Goal: Task Accomplishment & Management: Complete application form

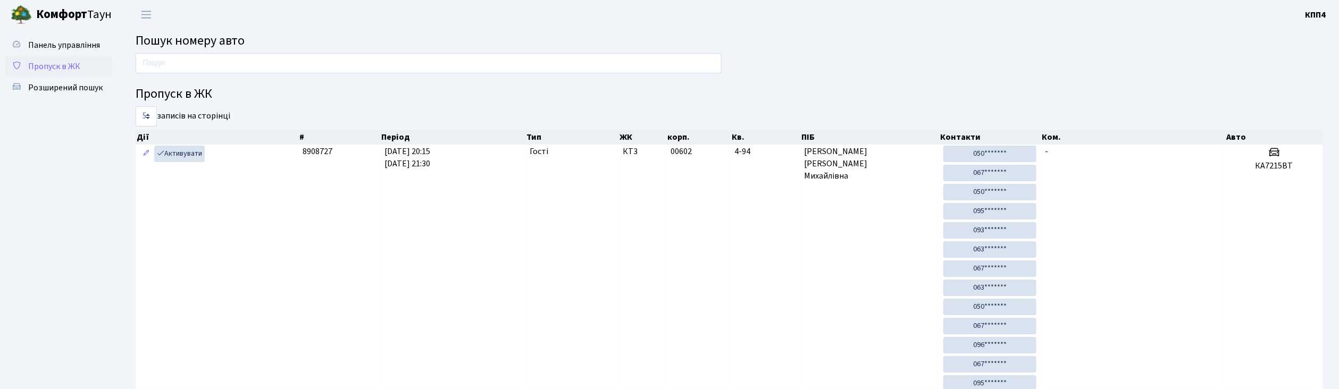
click at [58, 62] on span "Пропуск в ЖК" at bounding box center [54, 67] width 52 height 12
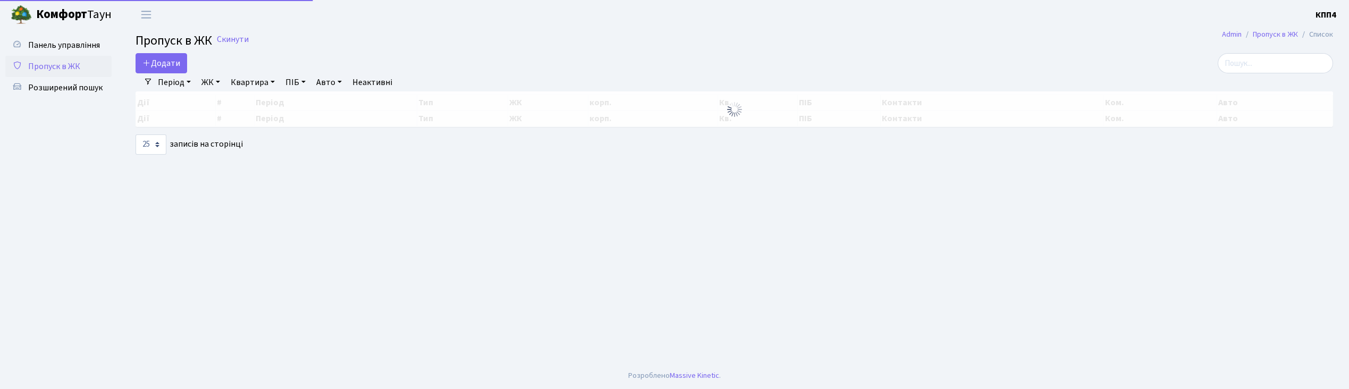
select select "25"
click at [173, 66] on span "Додати" at bounding box center [161, 63] width 38 height 12
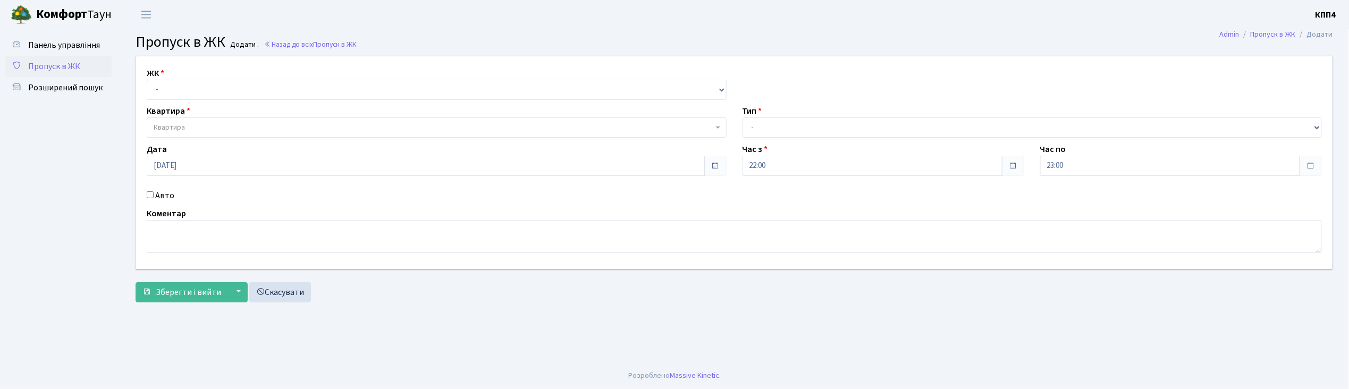
click at [150, 192] on input "Авто" at bounding box center [150, 194] width 7 height 7
checkbox input "true"
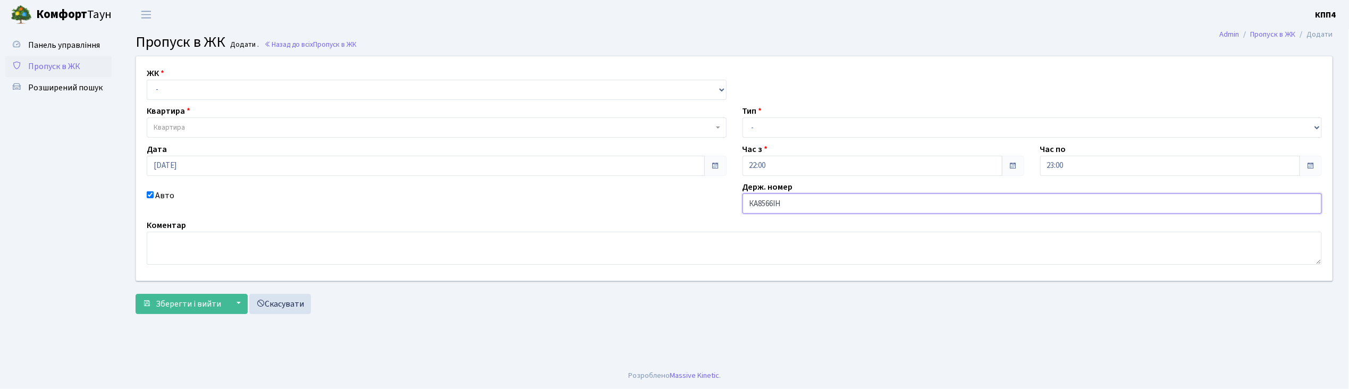
type input "КА8566ІН"
click at [171, 86] on select "- КТ, вул. Регенераторна, 4 КТ2, просп. Соборності, 17 КТ3, вул. Березнева, 16 …" at bounding box center [437, 90] width 580 height 20
select select "271"
click at [147, 80] on select "- КТ, вул. Регенераторна, 4 КТ2, просп. Соборності, 17 КТ3, вул. Березнева, 16 …" at bounding box center [437, 90] width 580 height 20
select select
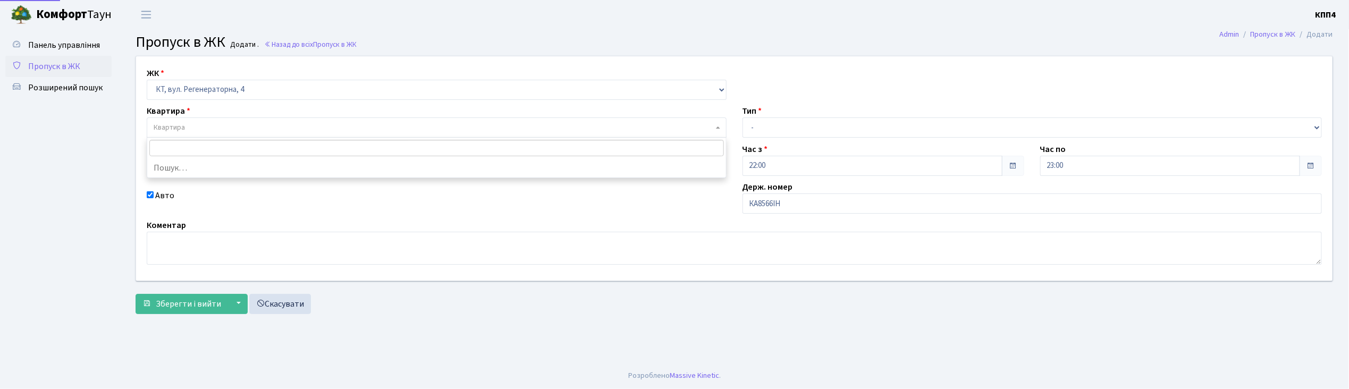
click at [182, 130] on span "Квартира" at bounding box center [169, 127] width 31 height 11
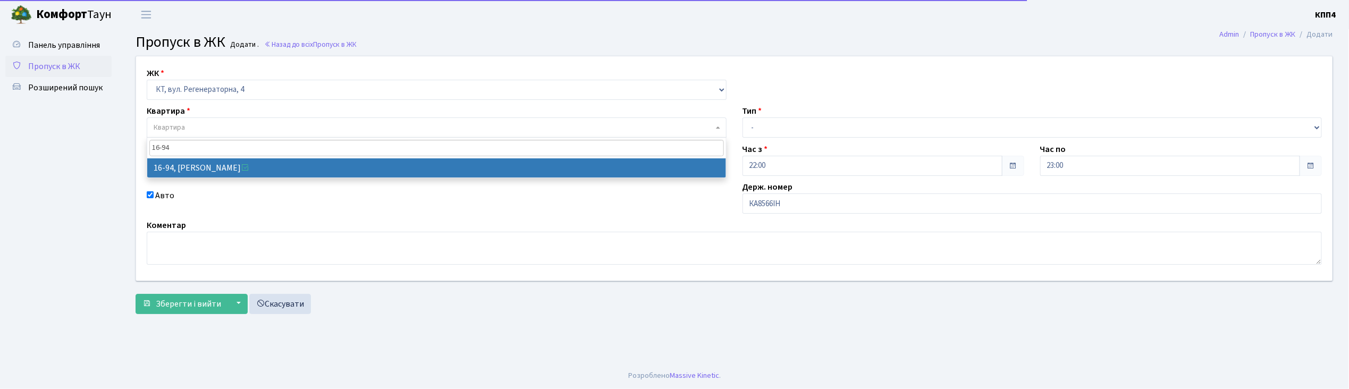
type input "16-94"
select select "8655"
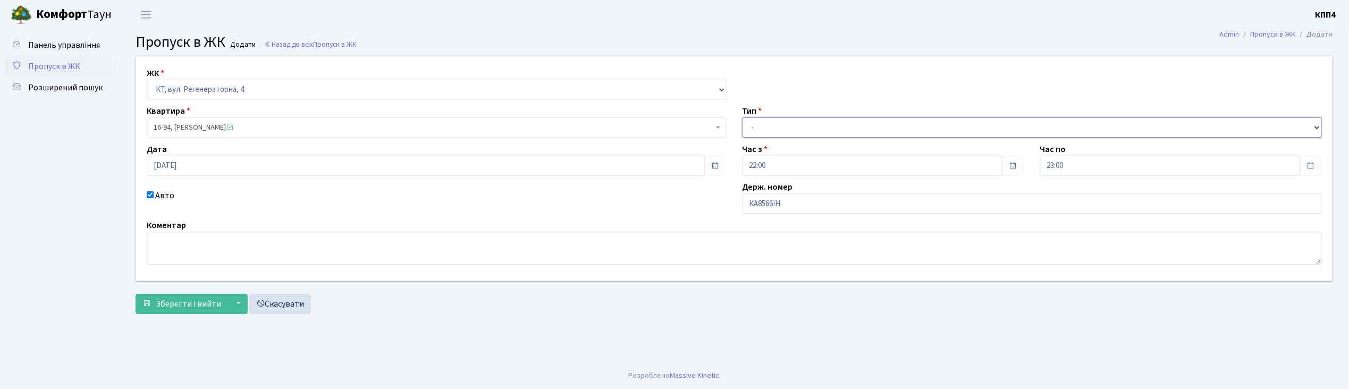
click at [768, 130] on select "- Доставка Таксі Гості Сервіс" at bounding box center [1033, 127] width 580 height 20
select select "2"
click at [743, 117] on select "- Доставка Таксі Гості Сервіс" at bounding box center [1033, 127] width 580 height 20
click at [203, 303] on span "Зберегти і вийти" at bounding box center [188, 304] width 65 height 12
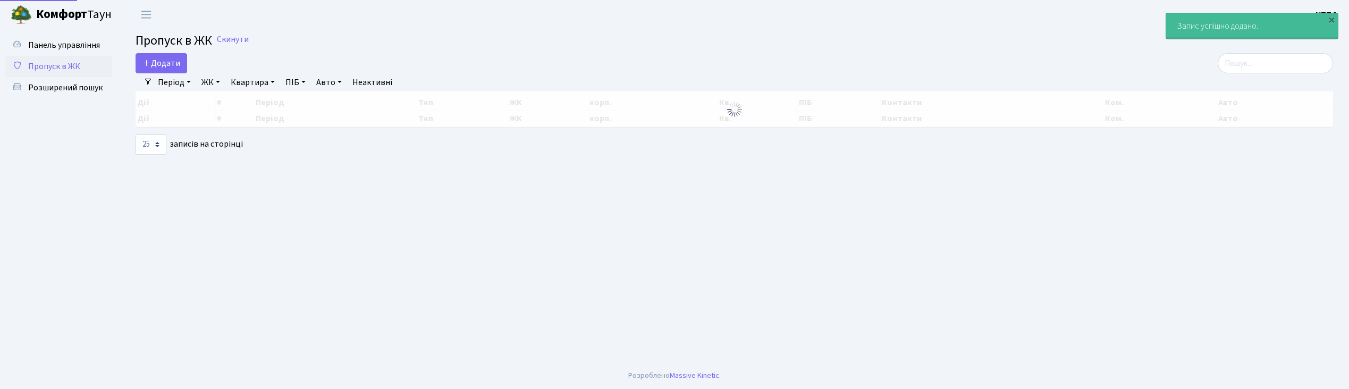
select select "25"
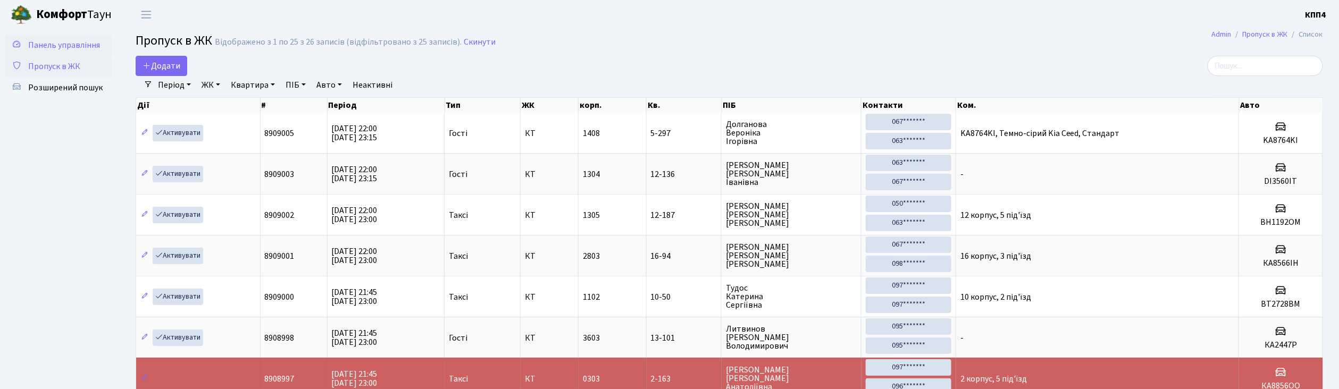
click at [40, 41] on span "Панель управління" at bounding box center [64, 45] width 72 height 12
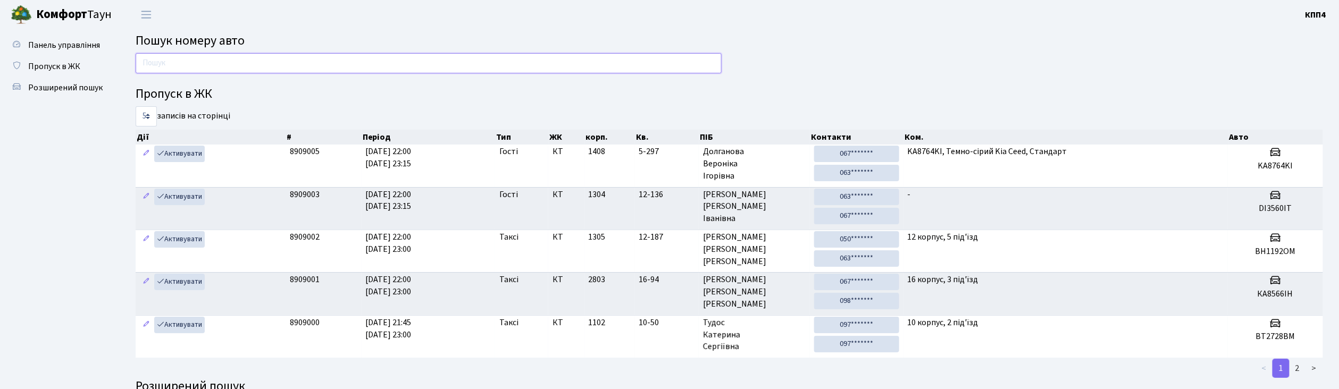
click at [219, 73] on input "text" at bounding box center [429, 63] width 586 height 20
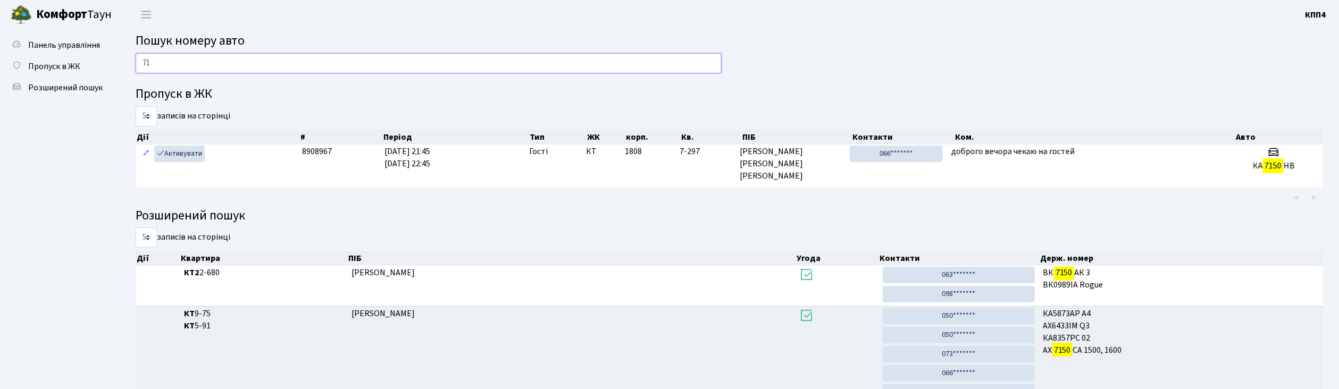
type input "7"
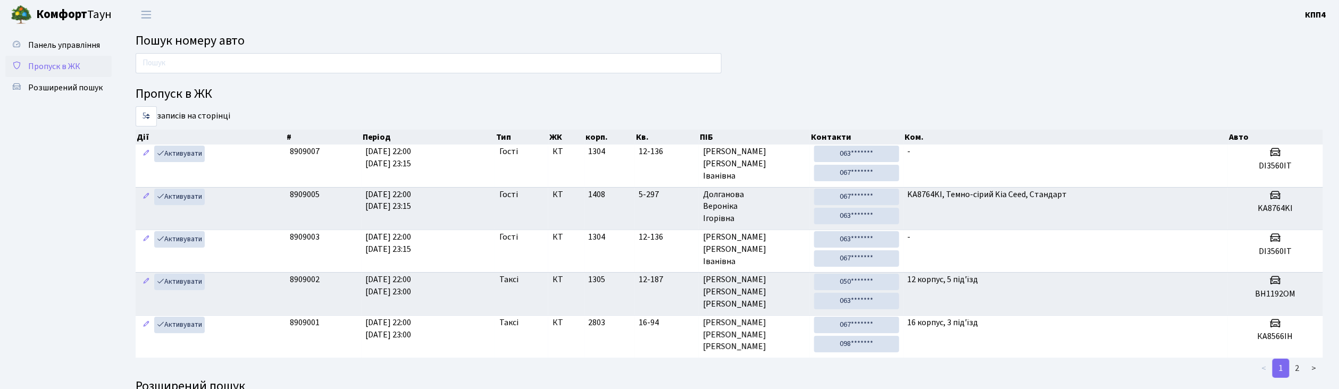
click at [64, 69] on span "Пропуск в ЖК" at bounding box center [54, 67] width 52 height 12
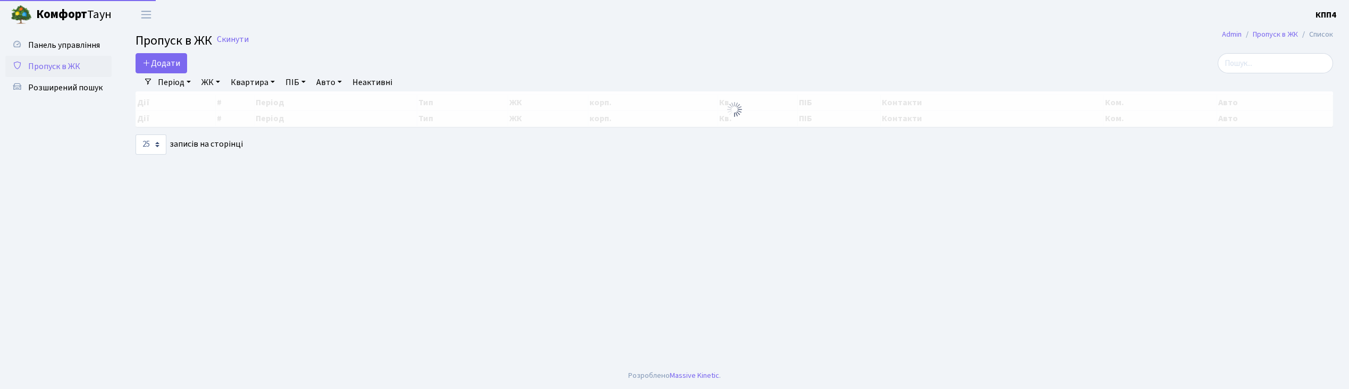
select select "25"
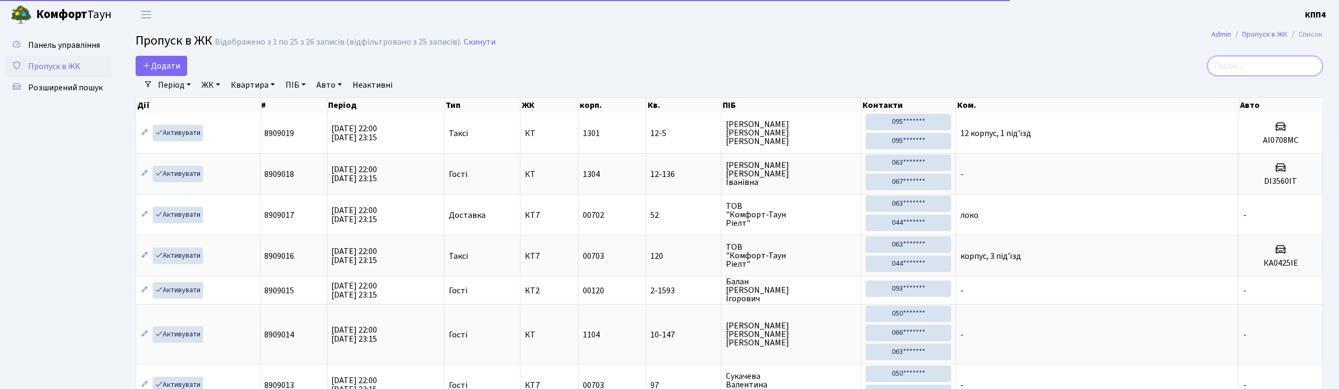
click at [1285, 61] on input "search" at bounding box center [1264, 66] width 115 height 20
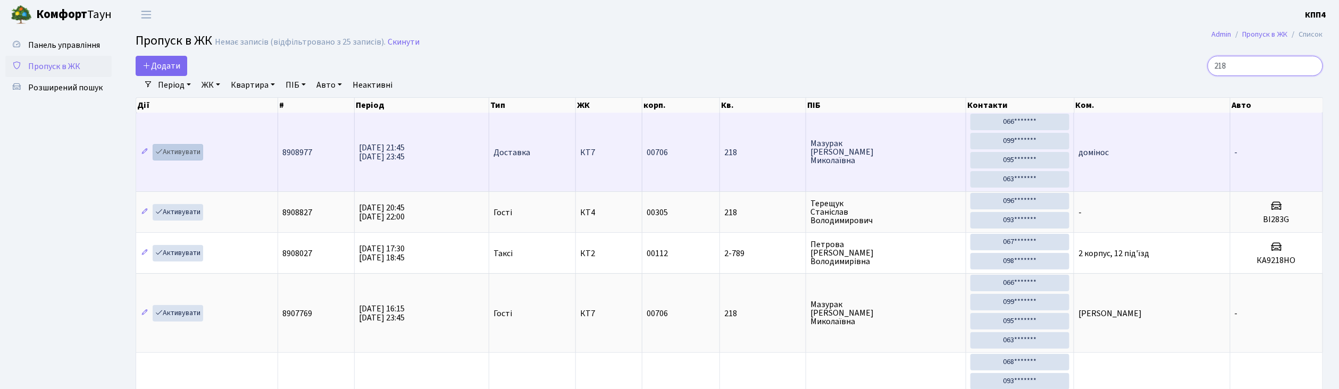
type input "218"
click at [194, 155] on link "Активувати" at bounding box center [178, 152] width 51 height 16
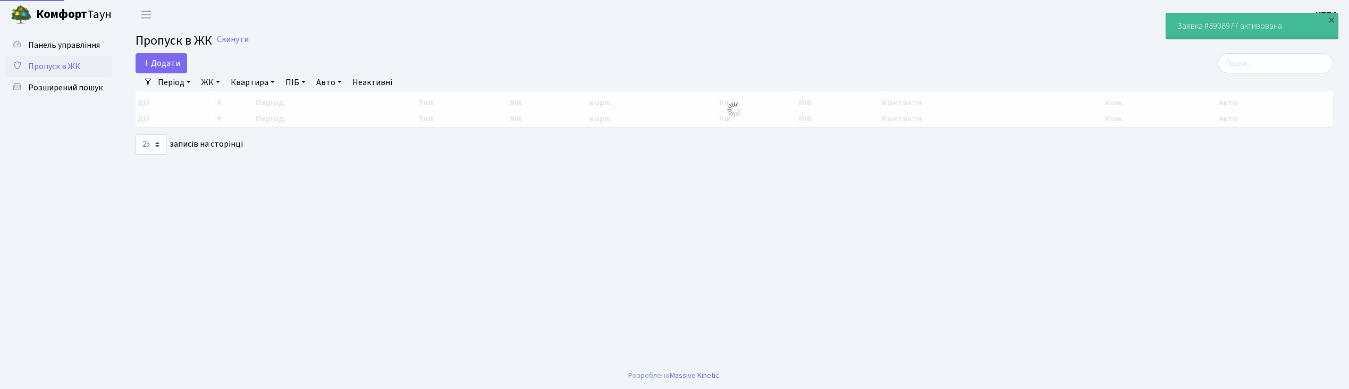
select select "25"
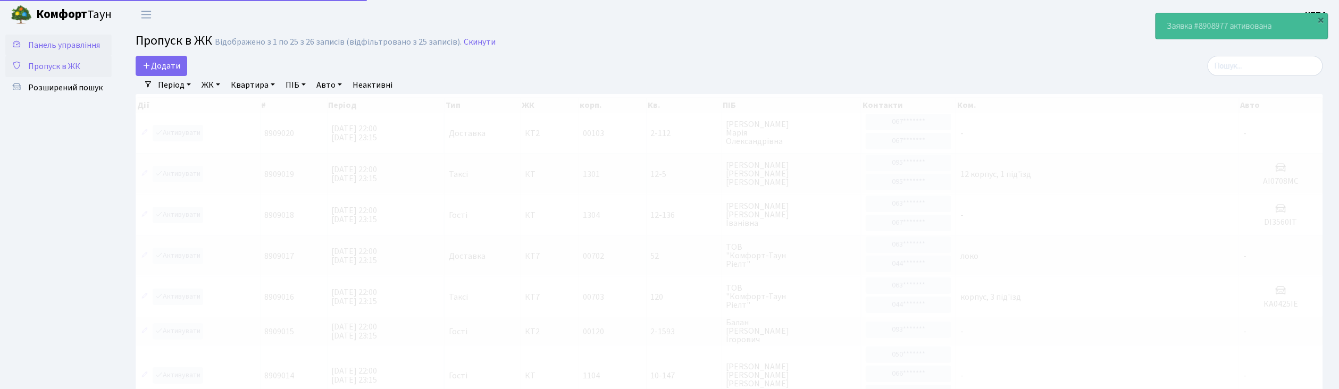
click at [86, 45] on span "Панель управління" at bounding box center [64, 45] width 72 height 12
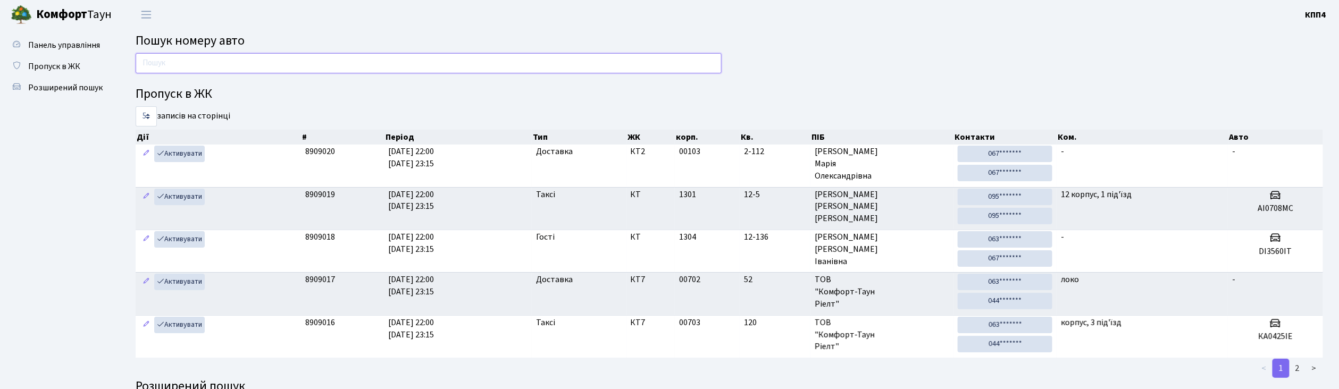
click at [251, 60] on input "text" at bounding box center [429, 63] width 586 height 20
click at [67, 69] on span "Пропуск в ЖК" at bounding box center [54, 67] width 52 height 12
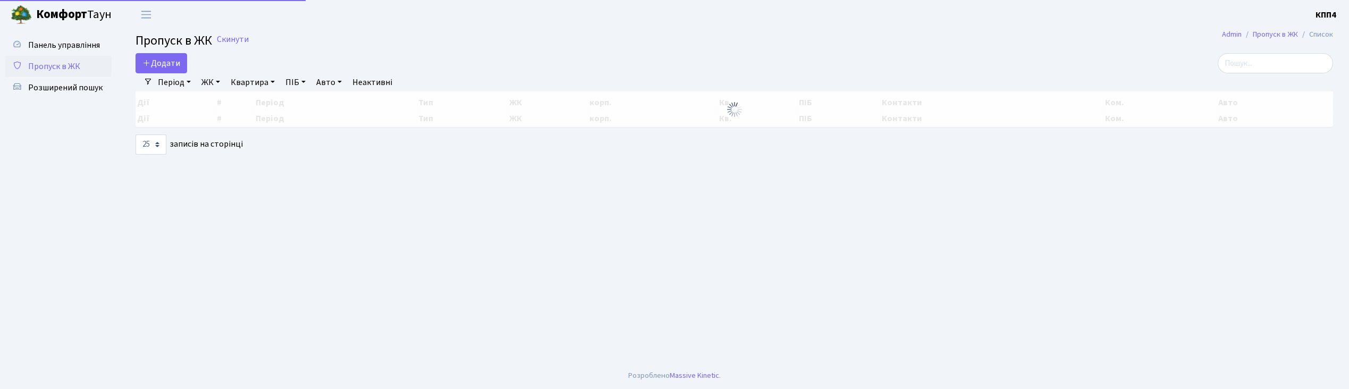
select select "25"
click at [160, 61] on span "Додати" at bounding box center [161, 63] width 38 height 12
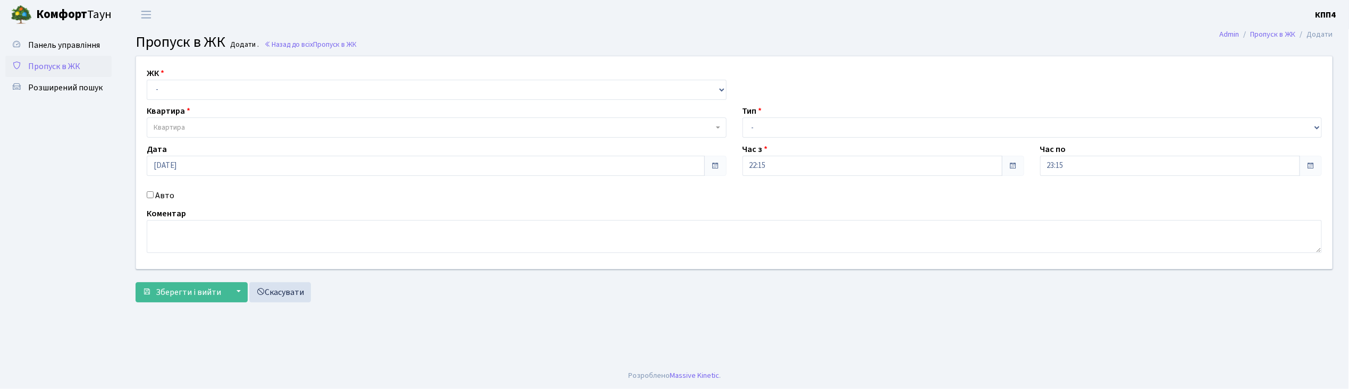
click at [149, 192] on input "Авто" at bounding box center [150, 194] width 7 height 7
checkbox input "true"
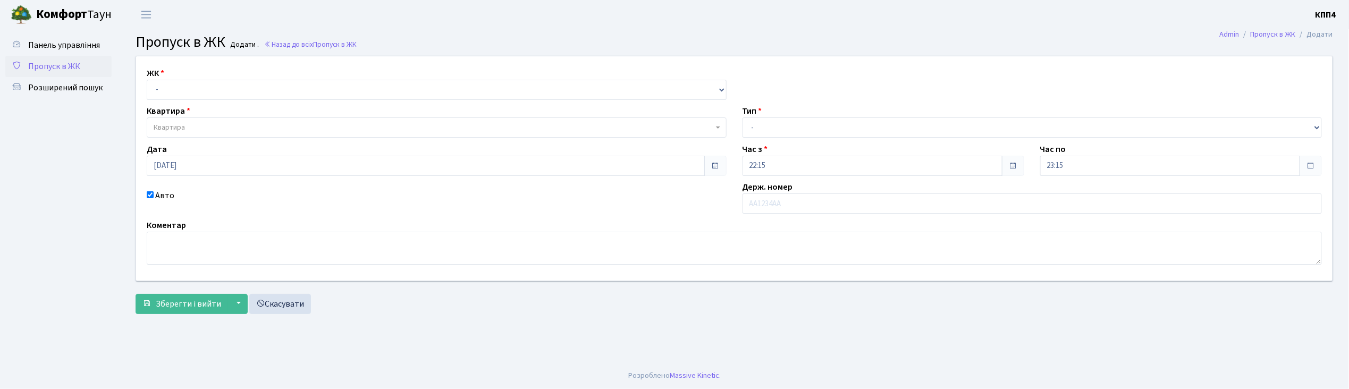
click at [174, 100] on div "ЖК - КТ, вул. Регенераторна, 4 КТ2, просп. Соборності, 17 КТ3, вул. Березнева, …" at bounding box center [734, 168] width 1213 height 224
click at [174, 89] on select "- КТ, вул. Регенераторна, 4 КТ2, просп. Соборності, 17 КТ3, вул. Березнева, 16 …" at bounding box center [437, 90] width 580 height 20
select select "304"
click at [147, 80] on select "- КТ, вул. Регенераторна, 4 КТ2, просп. Соборності, 17 КТ3, вул. Березнева, 16 …" at bounding box center [437, 90] width 580 height 20
select select
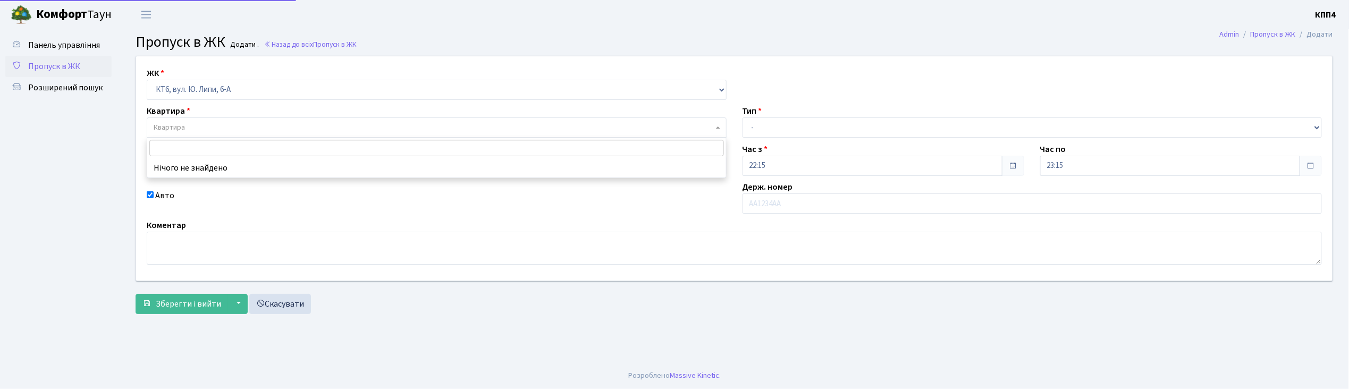
click at [189, 128] on span "Квартира" at bounding box center [434, 127] width 560 height 11
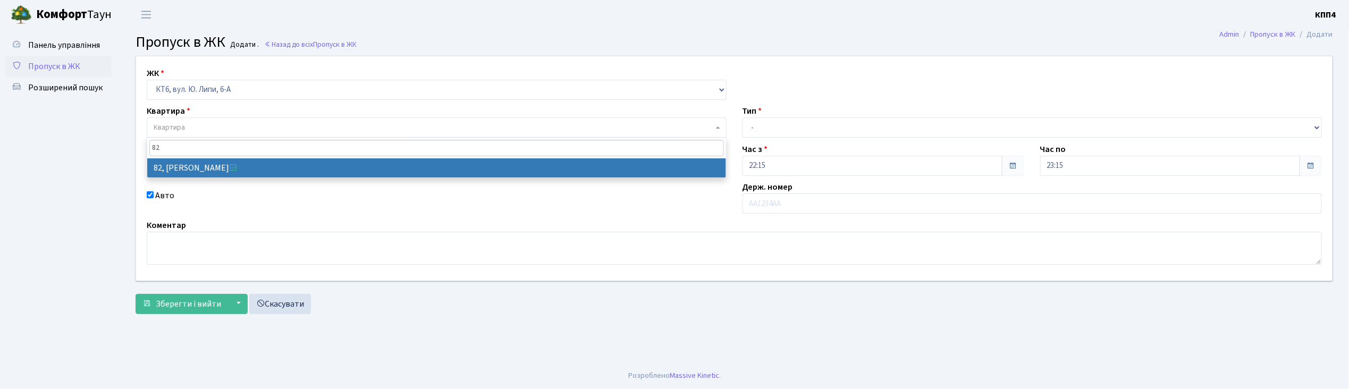
type input "82"
select select "17174"
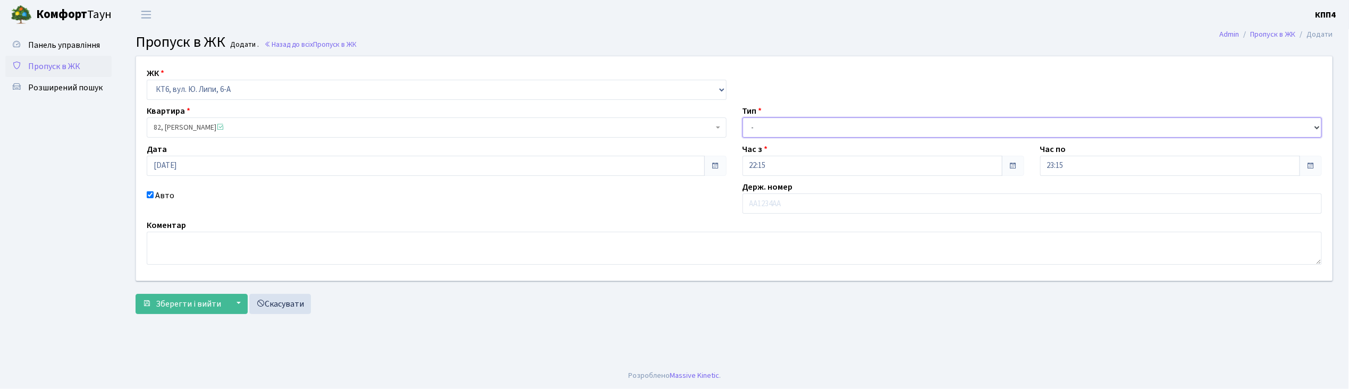
click at [792, 128] on select "- Доставка Таксі Гості Сервіс" at bounding box center [1033, 127] width 580 height 20
select select "3"
click at [743, 117] on select "- Доставка Таксі Гості Сервіс" at bounding box center [1033, 127] width 580 height 20
click at [189, 304] on span "Зберегти і вийти" at bounding box center [188, 304] width 65 height 12
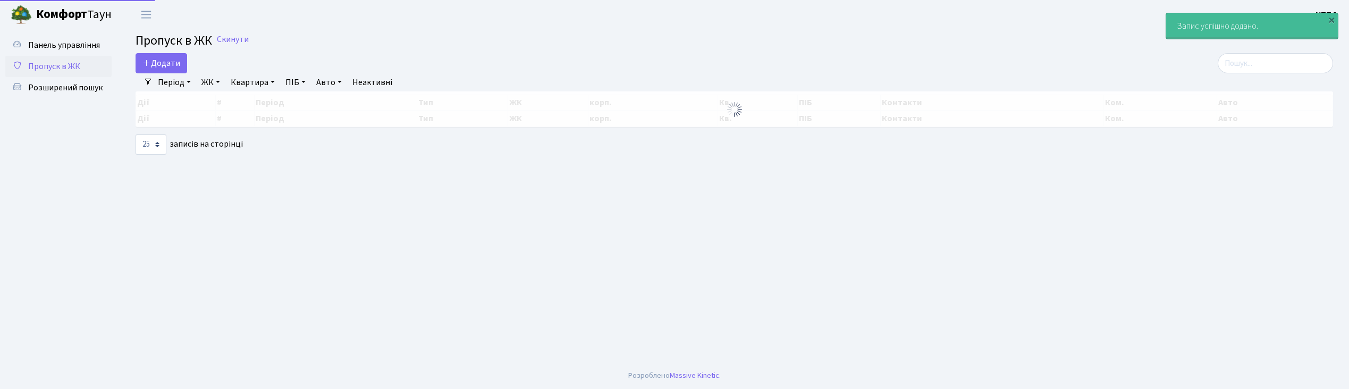
select select "25"
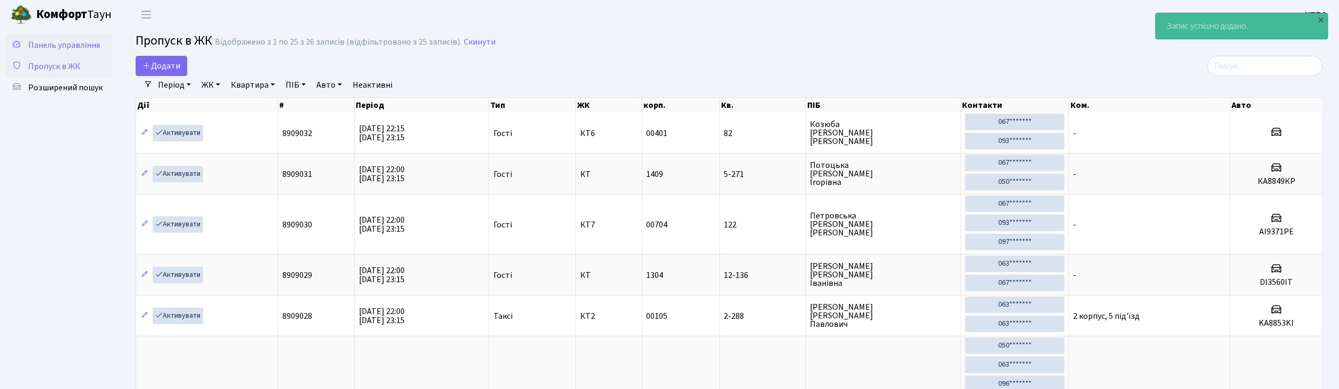
click at [81, 50] on span "Панель управління" at bounding box center [64, 45] width 72 height 12
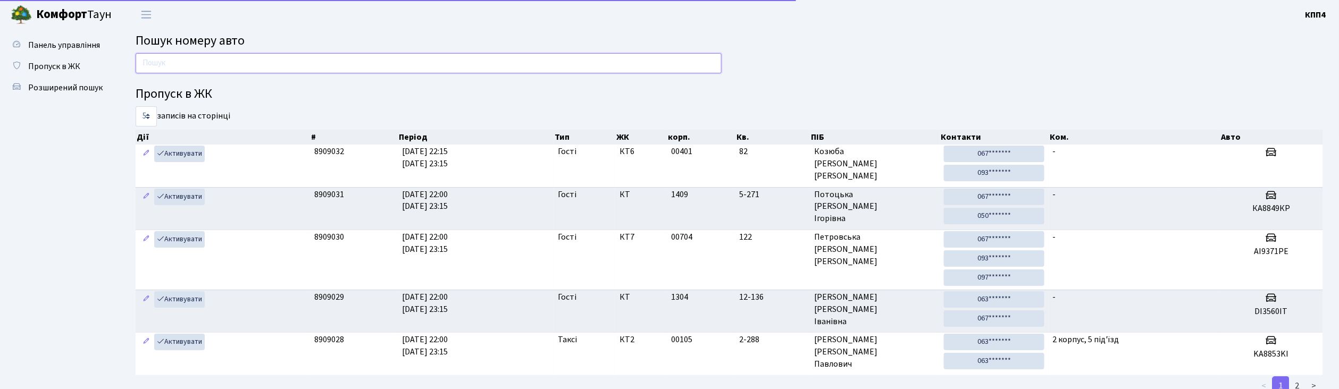
click at [191, 62] on input "text" at bounding box center [429, 63] width 586 height 20
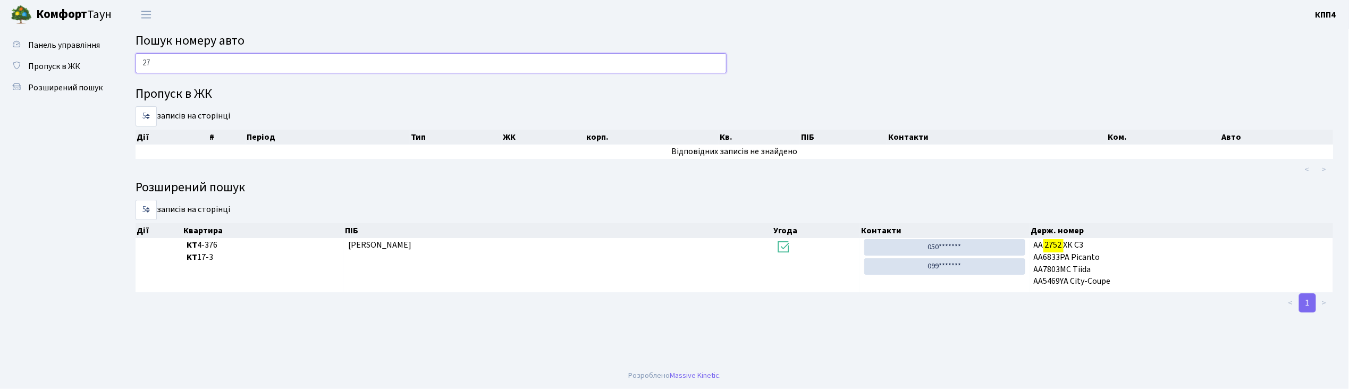
type input "2"
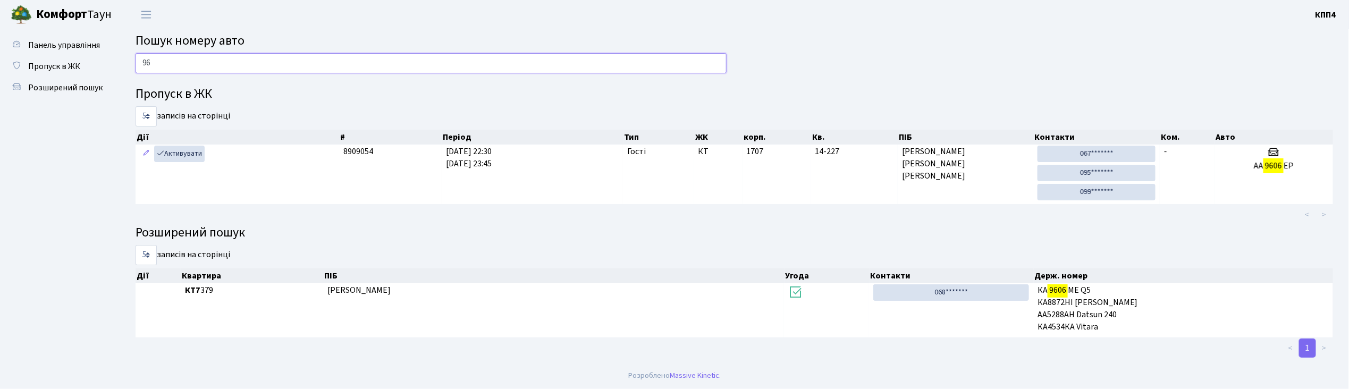
type input "9"
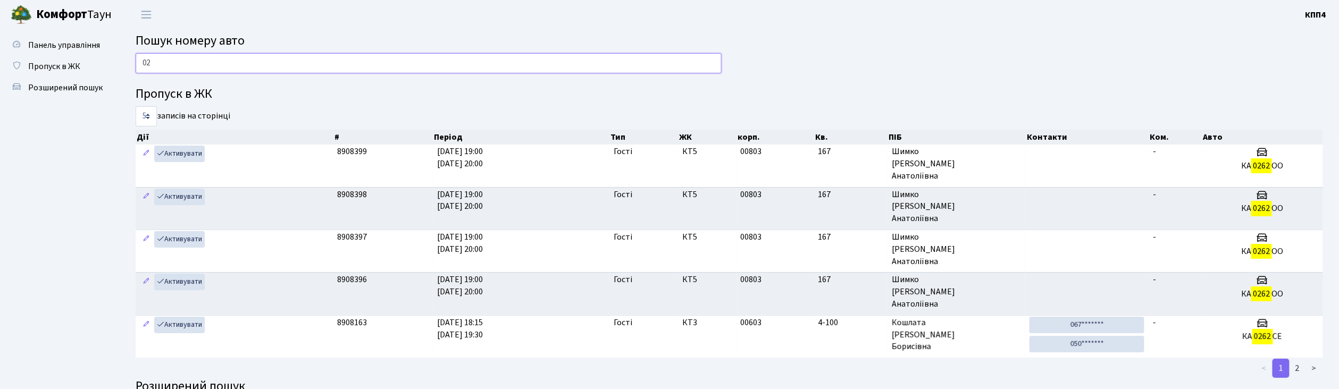
type input "0"
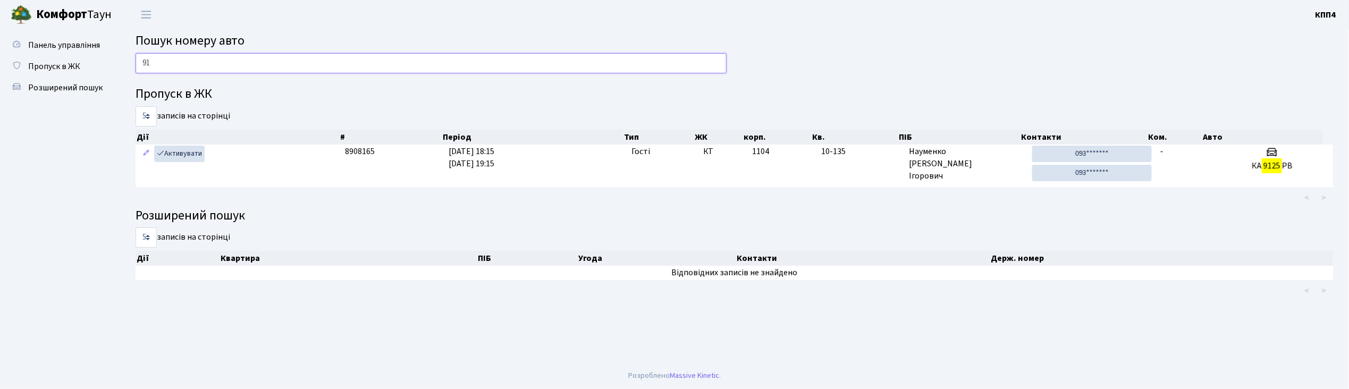
type input "9"
